Goal: Check status: Check status

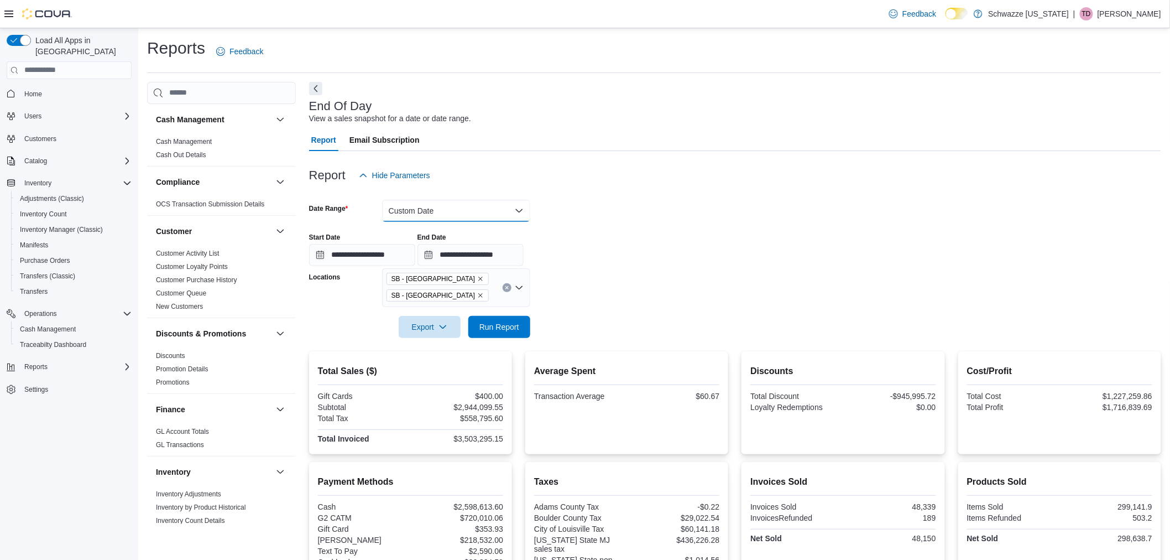
click at [520, 211] on button "Custom Date" at bounding box center [456, 211] width 148 height 22
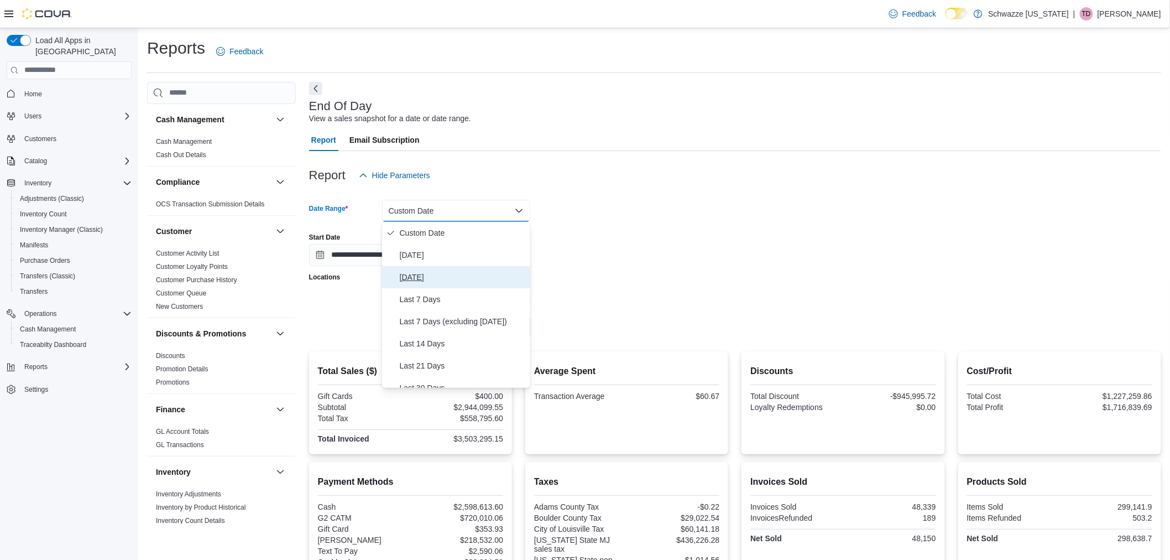
click at [501, 270] on span "[DATE]" at bounding box center [463, 276] width 126 height 13
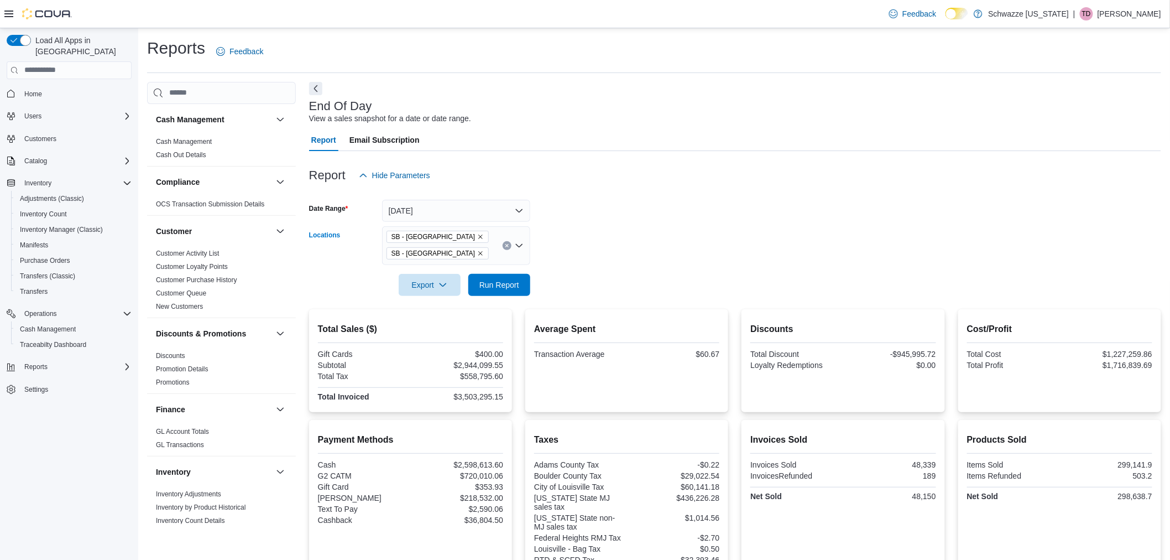
click at [477, 238] on icon "Remove SB - Longmont from selection in this group" at bounding box center [480, 236] width 7 height 7
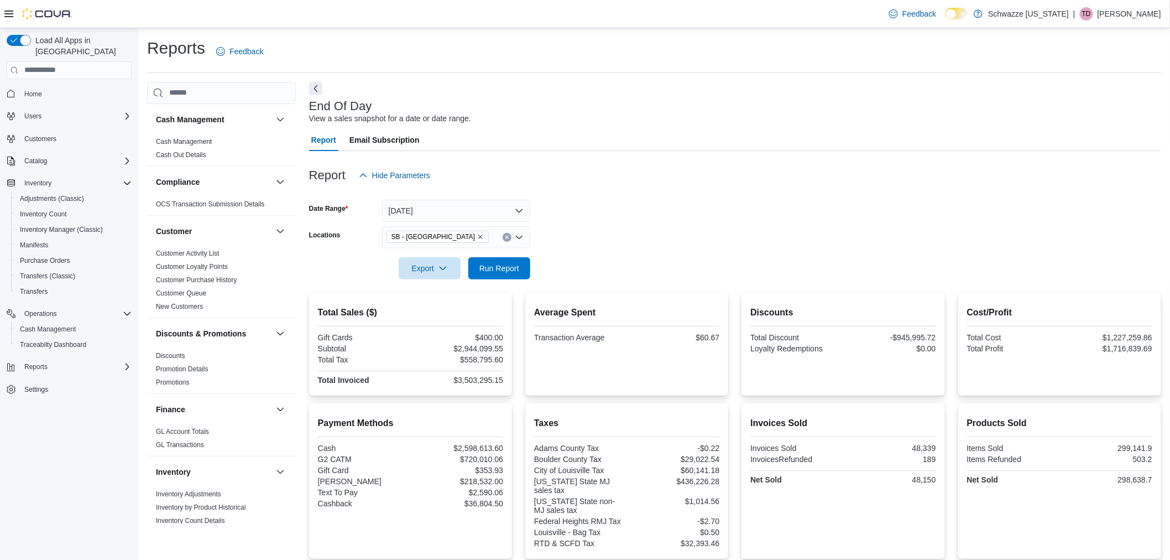
click at [556, 248] on div at bounding box center [735, 252] width 852 height 9
click at [503, 266] on span "Run Report" at bounding box center [500, 267] width 40 height 11
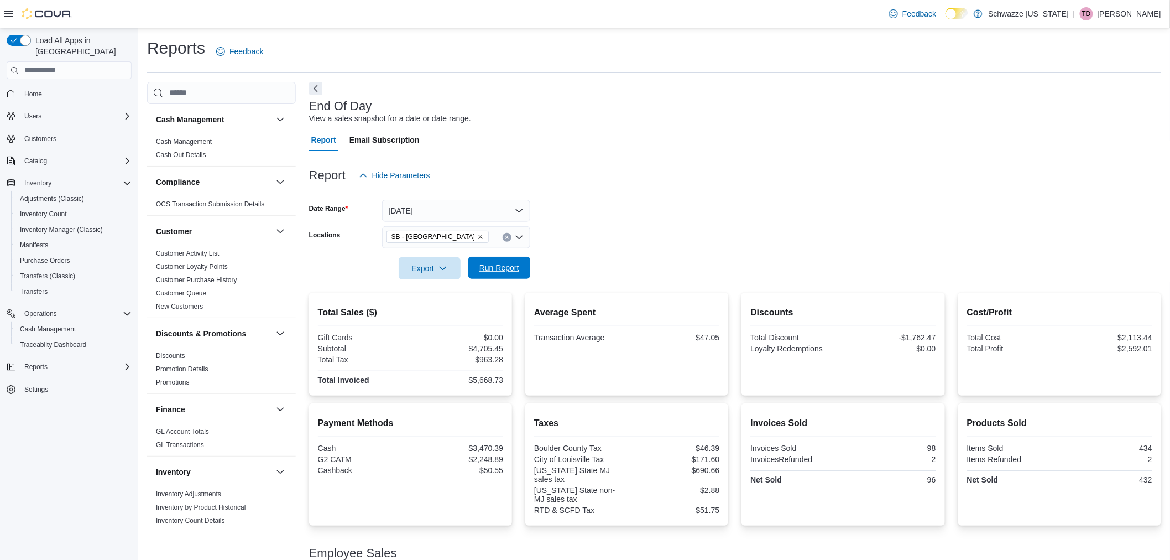
click at [504, 263] on span "Run Report" at bounding box center [500, 267] width 40 height 11
click at [501, 209] on button "[DATE]" at bounding box center [456, 211] width 148 height 22
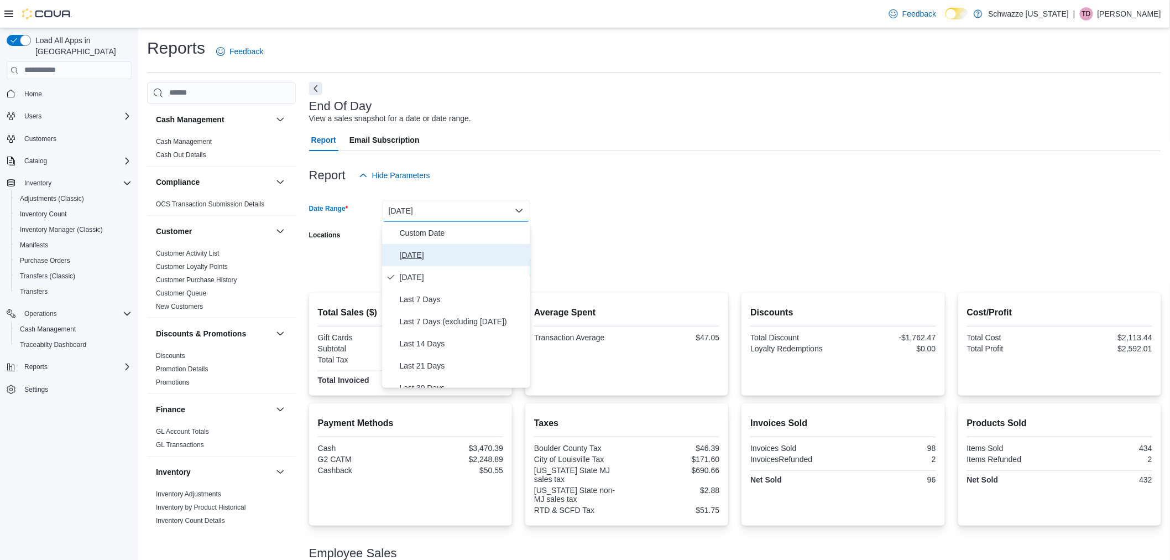
click at [490, 253] on span "[DATE]" at bounding box center [463, 254] width 126 height 13
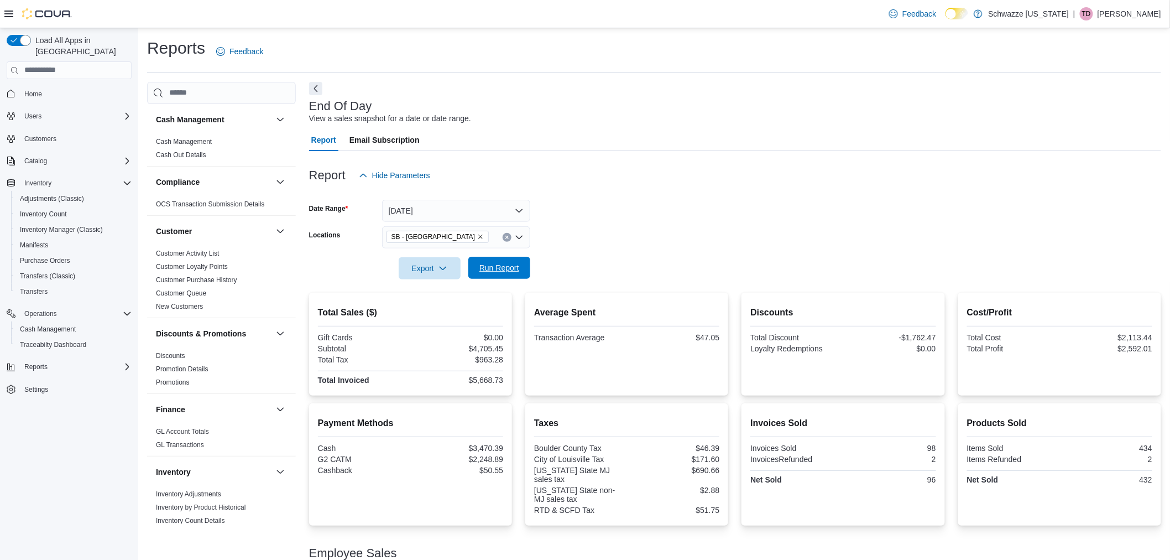
click at [494, 266] on span "Run Report" at bounding box center [500, 267] width 40 height 11
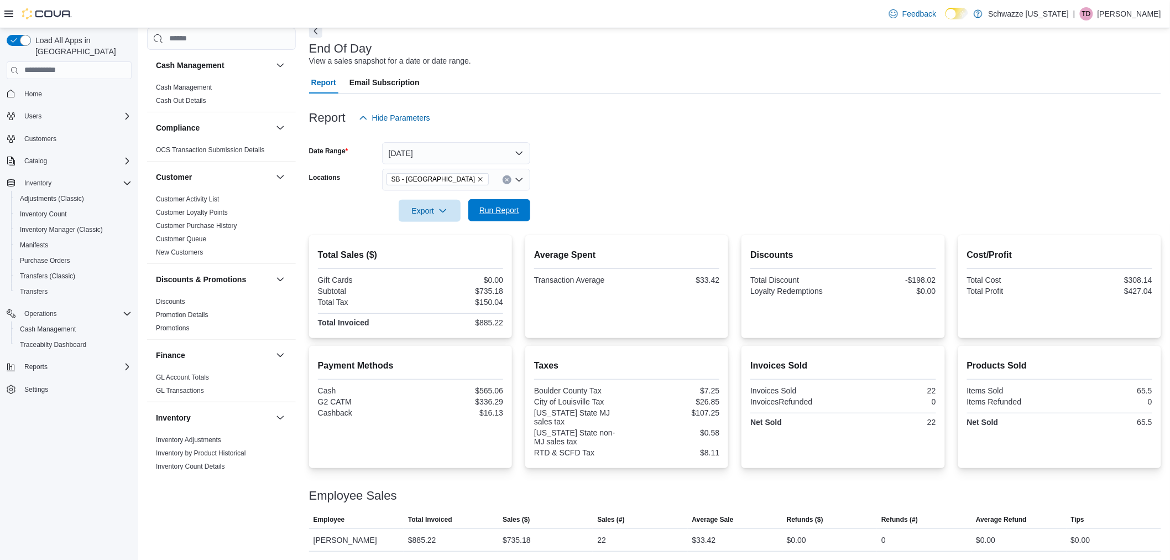
click at [518, 209] on span "Run Report" at bounding box center [500, 210] width 40 height 11
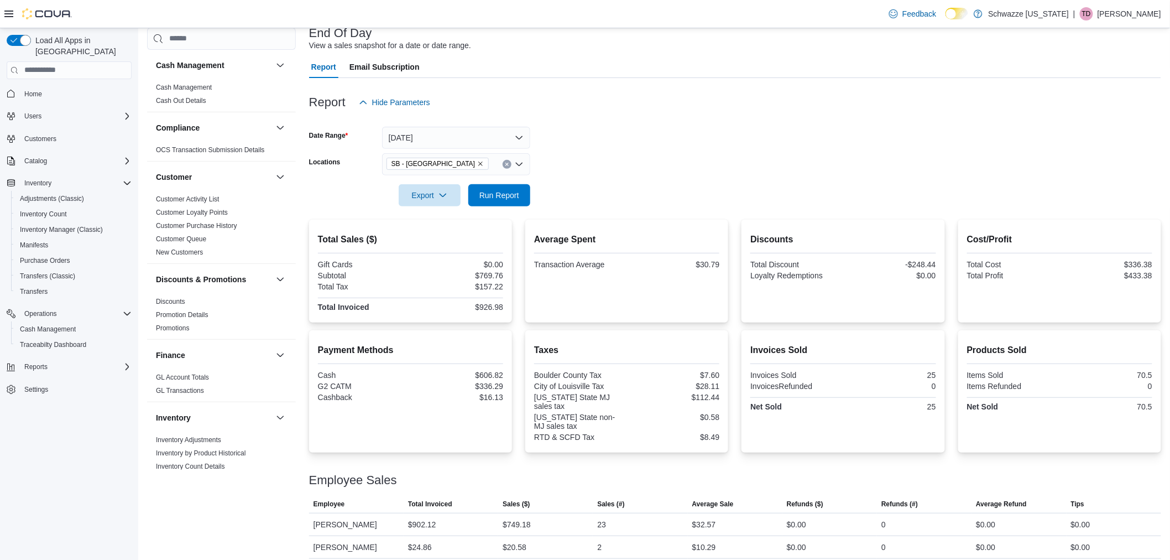
scroll to position [80, 0]
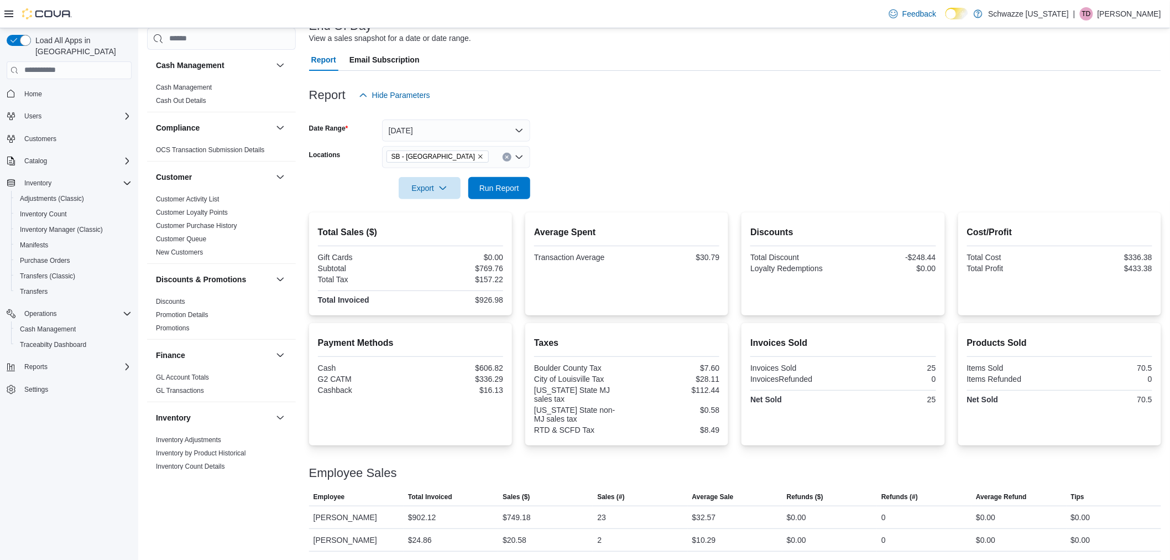
click at [795, 160] on form "Date Range [DATE] Locations SB - [GEOGRAPHIC_DATA] Export Run Report" at bounding box center [735, 152] width 852 height 93
click at [633, 538] on div "2" at bounding box center [640, 540] width 95 height 22
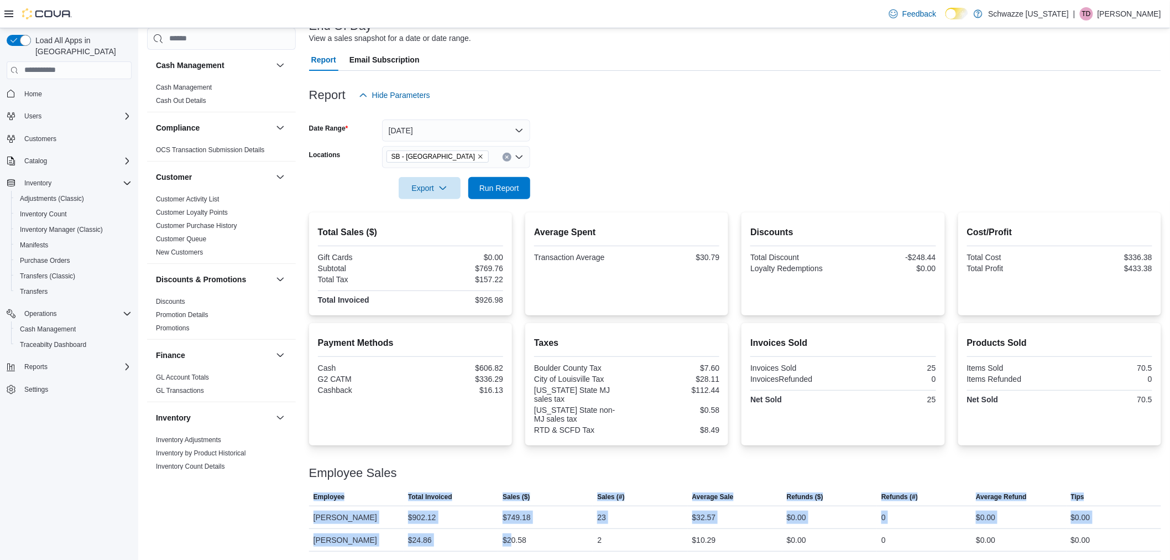
drag, startPoint x: 516, startPoint y: 539, endPoint x: 517, endPoint y: 556, distance: 16.6
click at [517, 556] on div "Reports Feedback Cash Management Cash Management Cash Out Details Compliance OC…" at bounding box center [654, 254] width 1032 height 612
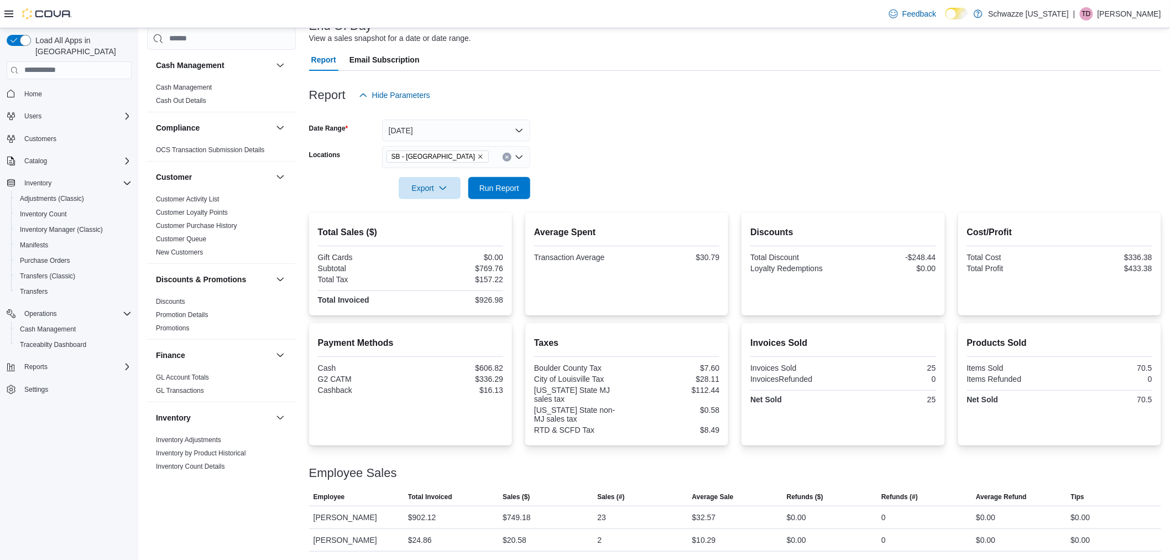
click at [264, 523] on div "Cash Management Cash Management Cash Out Details Compliance OCS Transaction Sub…" at bounding box center [221, 280] width 149 height 504
